Goal: Task Accomplishment & Management: Use online tool/utility

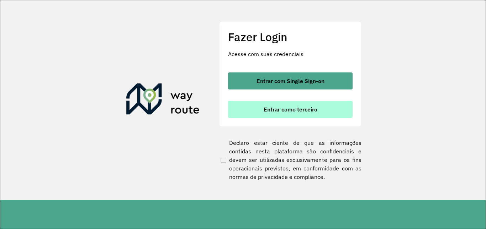
click at [341, 111] on button "Entrar como terceiro" at bounding box center [290, 109] width 124 height 17
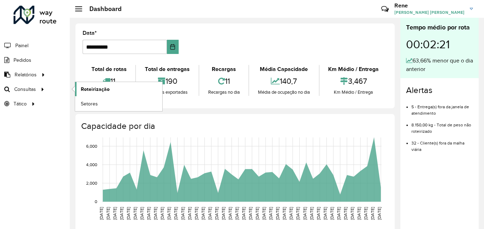
click at [101, 92] on span "Roteirização" at bounding box center [95, 89] width 29 height 7
click at [98, 89] on span "Roteirização" at bounding box center [95, 89] width 29 height 7
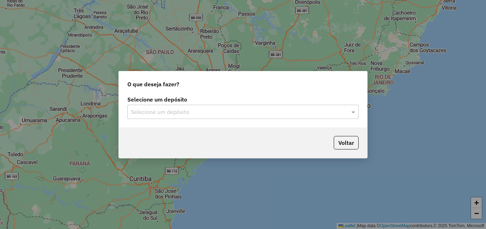
click at [313, 112] on input "text" at bounding box center [236, 112] width 210 height 9
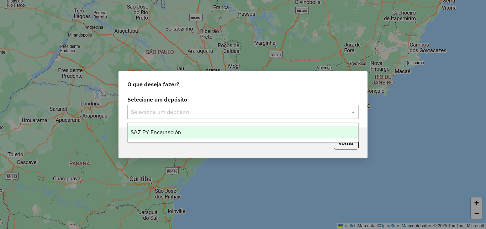
click at [232, 132] on div "SAZ PY Encarnación" at bounding box center [243, 133] width 230 height 12
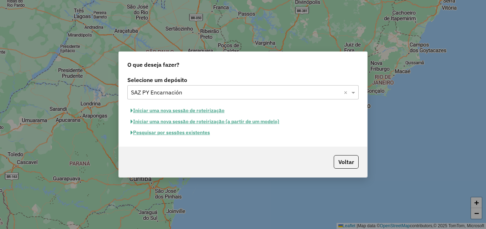
click at [199, 131] on button "Pesquisar por sessões existentes" at bounding box center [170, 132] width 86 height 11
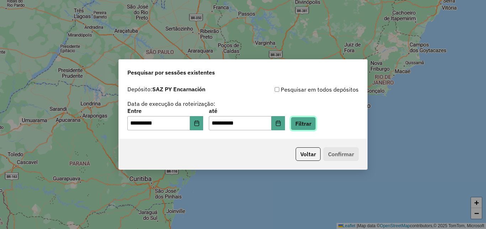
click at [307, 124] on button "Filtrar" at bounding box center [303, 124] width 25 height 14
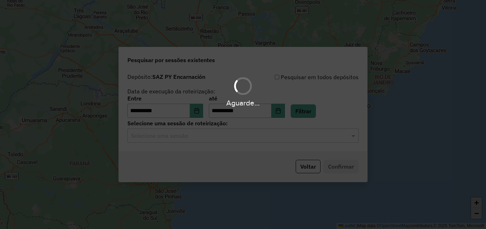
click at [208, 140] on input "text" at bounding box center [236, 136] width 210 height 9
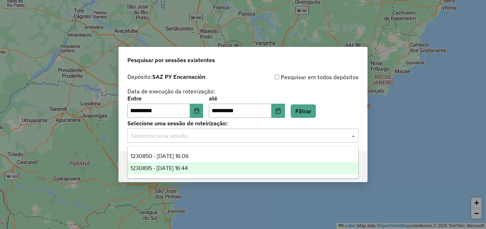
click at [177, 168] on span "1230895 - 18/08/2025 16:44" at bounding box center [159, 168] width 57 height 6
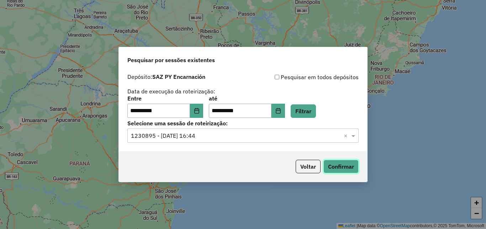
click at [339, 162] on button "Confirmar" at bounding box center [340, 167] width 35 height 14
click at [314, 109] on button "Filtrar" at bounding box center [303, 112] width 25 height 14
click at [236, 138] on input "text" at bounding box center [236, 136] width 210 height 9
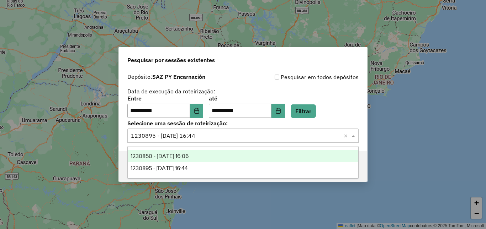
click at [218, 157] on div "1230850 - 18/08/2025 16:06" at bounding box center [243, 156] width 230 height 12
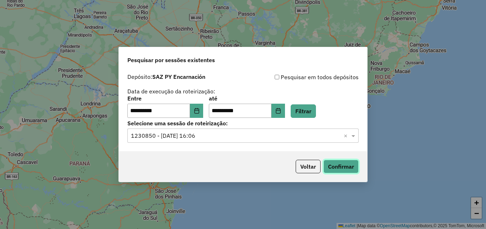
click at [340, 168] on button "Confirmar" at bounding box center [340, 167] width 35 height 14
click at [199, 111] on icon "Choose Date" at bounding box center [197, 111] width 6 height 6
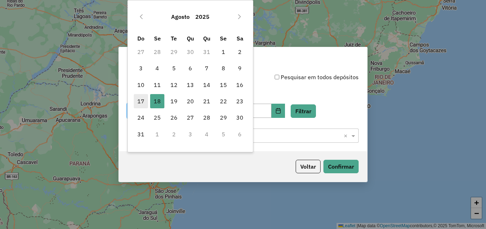
click at [139, 104] on span "17" at bounding box center [141, 101] width 14 height 14
type input "**********"
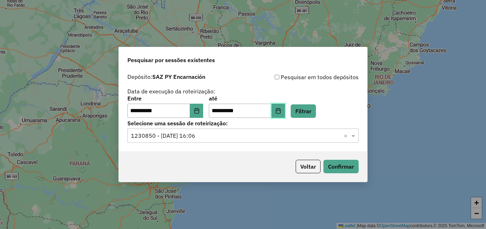
click at [285, 115] on button "Choose Date" at bounding box center [278, 111] width 14 height 14
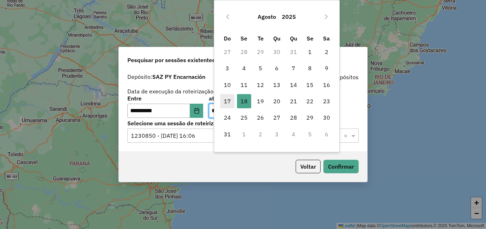
click at [225, 101] on span "17" at bounding box center [227, 101] width 14 height 14
type input "**********"
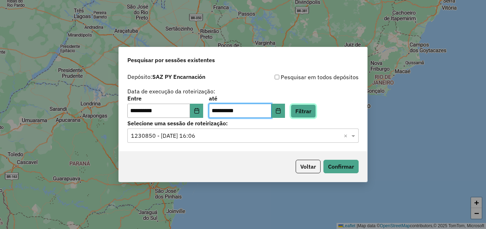
click at [316, 110] on button "Filtrar" at bounding box center [303, 112] width 25 height 14
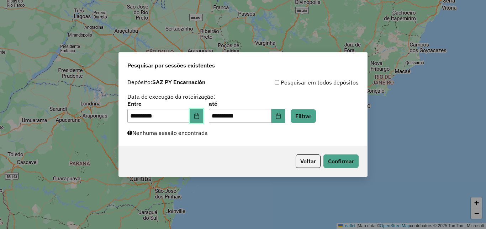
click at [197, 113] on button "Choose Date" at bounding box center [197, 116] width 14 height 14
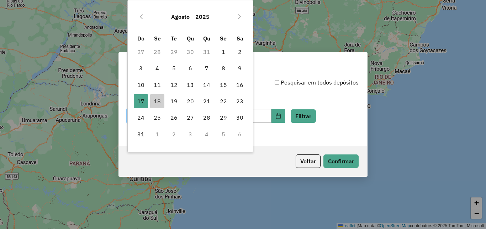
click at [232, 83] on td "16" at bounding box center [240, 85] width 16 height 16
click at [239, 83] on span "16" at bounding box center [240, 85] width 14 height 14
type input "**********"
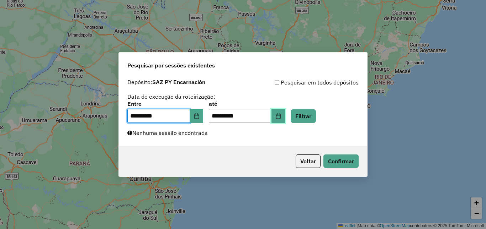
click at [281, 114] on icon "Choose Date" at bounding box center [278, 116] width 6 height 6
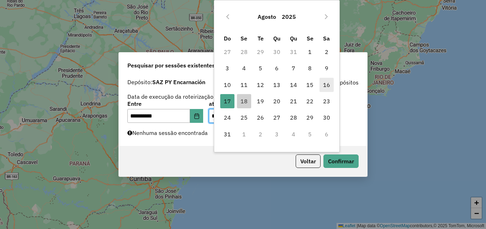
click at [325, 88] on span "16" at bounding box center [326, 85] width 14 height 14
type input "**********"
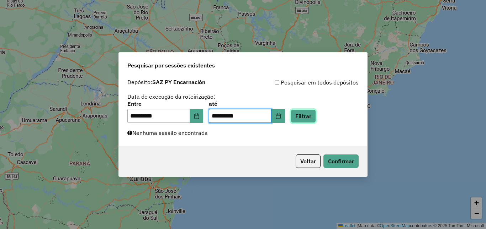
click at [316, 117] on button "Filtrar" at bounding box center [303, 117] width 25 height 14
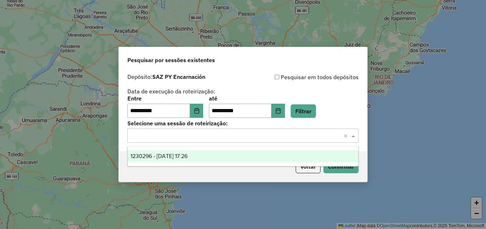
click at [194, 132] on input "text" at bounding box center [236, 136] width 210 height 9
click at [172, 157] on span "1230296 - 16/08/2025 17:26" at bounding box center [159, 156] width 57 height 6
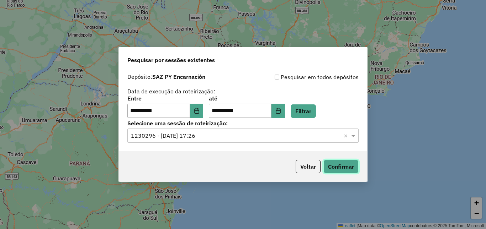
click at [346, 165] on button "Confirmar" at bounding box center [340, 167] width 35 height 14
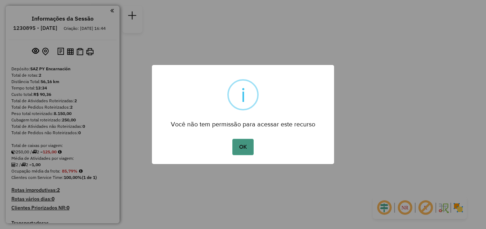
click at [249, 144] on button "OK" at bounding box center [242, 147] width 21 height 16
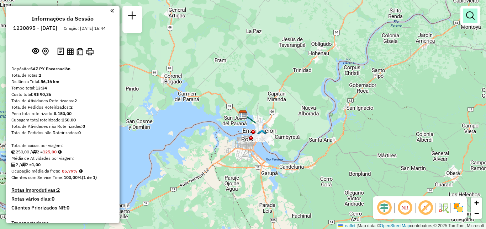
click at [463, 12] on link at bounding box center [470, 16] width 14 height 14
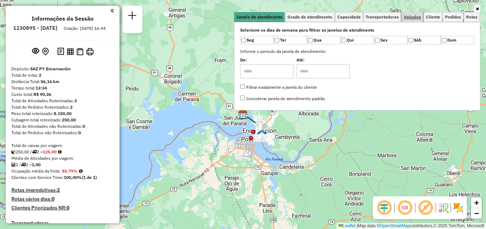
click at [415, 19] on span "Veículos" at bounding box center [412, 17] width 17 height 4
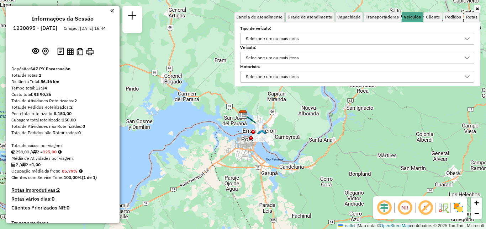
click at [343, 42] on div "Selecione um ou mais itens" at bounding box center [351, 38] width 217 height 11
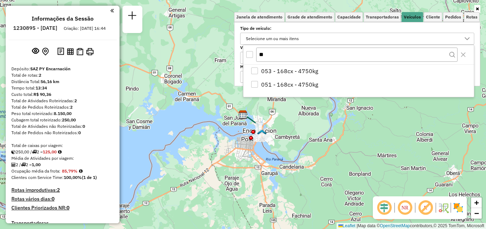
type input "***"
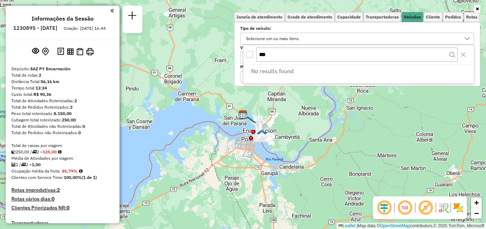
drag, startPoint x: 287, startPoint y: 57, endPoint x: 205, endPoint y: 59, distance: 82.2
click at [212, 59] on body "Aguarde... Pop-up bloqueado! Seu navegador bloqueou automáticamente a abertura …" at bounding box center [243, 114] width 486 height 229
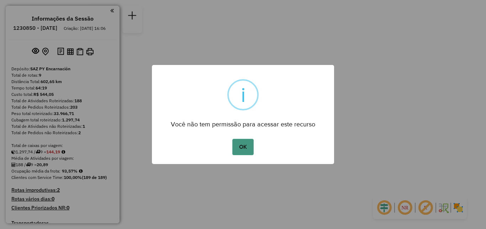
click at [248, 153] on button "OK" at bounding box center [242, 147] width 21 height 16
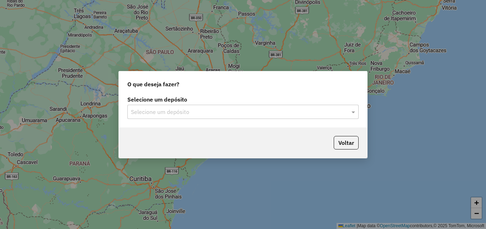
click at [260, 118] on div "Selecione um depósito" at bounding box center [242, 112] width 231 height 14
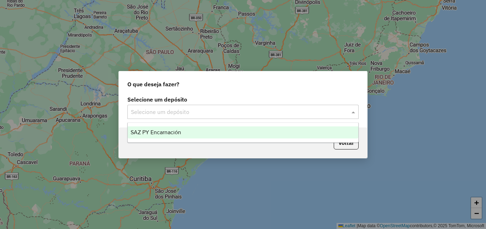
click at [208, 135] on div "SAZ PY Encarnación" at bounding box center [243, 133] width 230 height 12
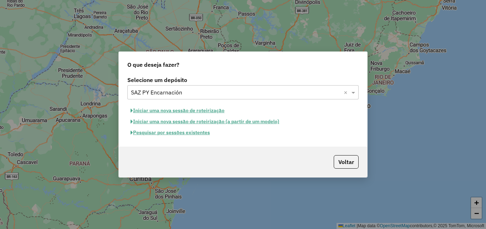
click at [205, 134] on button "Pesquisar por sessões existentes" at bounding box center [170, 132] width 86 height 11
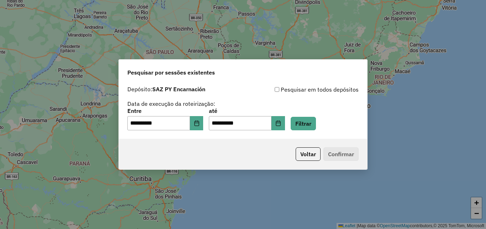
drag, startPoint x: 302, startPoint y: 88, endPoint x: 292, endPoint y: 94, distance: 11.5
click at [302, 88] on div "Pesquisar em todos depósitos" at bounding box center [301, 89] width 116 height 9
click at [309, 127] on button "Filtrar" at bounding box center [303, 124] width 25 height 14
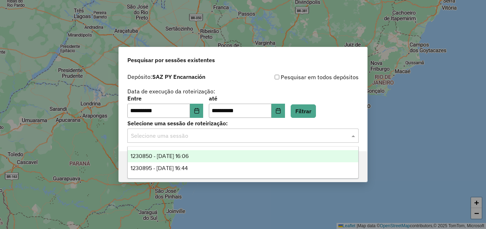
click at [201, 139] on input "text" at bounding box center [236, 136] width 210 height 9
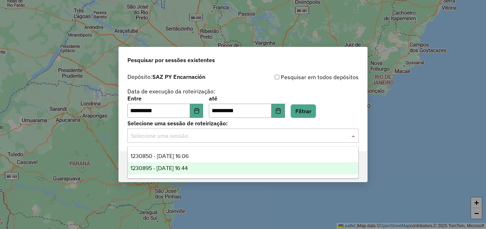
click at [188, 165] on span "1230895 - 18/08/2025 16:44" at bounding box center [159, 168] width 57 height 6
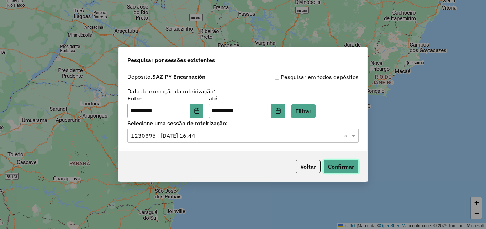
click at [342, 170] on button "Confirmar" at bounding box center [340, 167] width 35 height 14
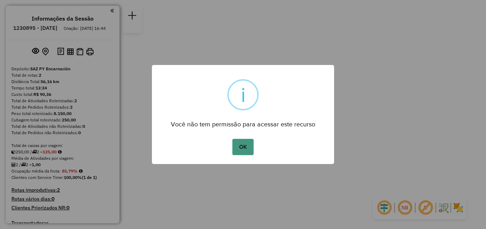
click at [242, 146] on button "OK" at bounding box center [242, 147] width 21 height 16
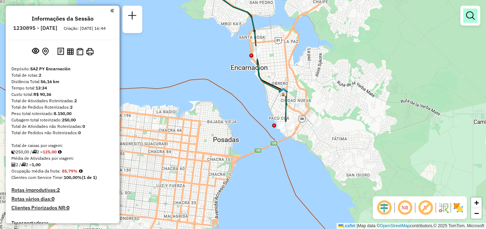
click at [467, 18] on em at bounding box center [470, 15] width 9 height 9
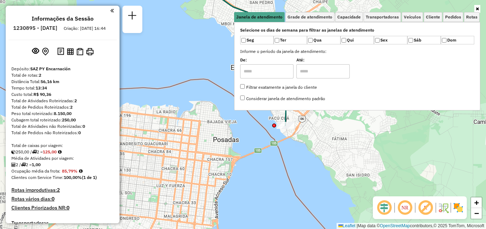
click at [478, 8] on icon at bounding box center [477, 9] width 3 height 4
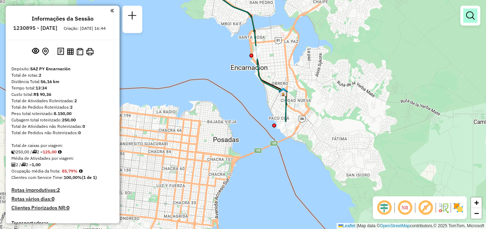
click at [470, 15] on em at bounding box center [470, 15] width 9 height 9
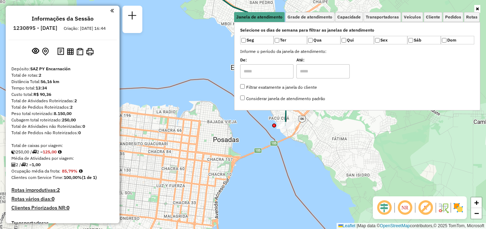
click at [270, 127] on div "Janela de atendimento Grade de atendimento Capacidade Transportadoras Veículos …" at bounding box center [243, 114] width 486 height 229
